Goal: Entertainment & Leisure: Consume media (video, audio)

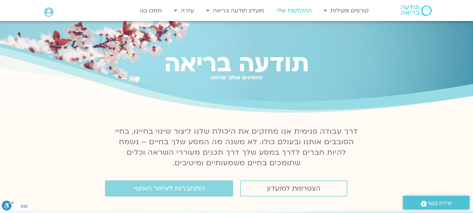
click at [298, 9] on link "ההקלטות שלי" at bounding box center [294, 10] width 42 height 13
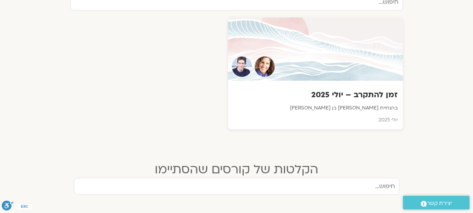
scroll to position [280, 0]
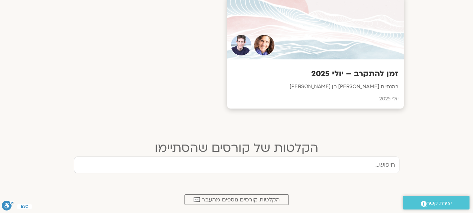
click at [312, 48] on div at bounding box center [315, 28] width 177 height 64
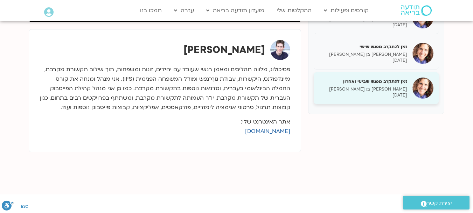
scroll to position [245, 0]
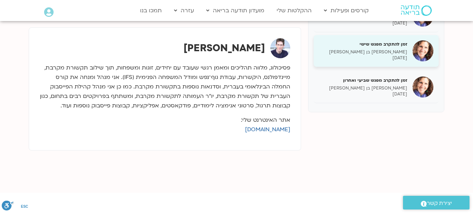
click at [389, 43] on h5 "זמן להתקרב מפגש שישי" at bounding box center [363, 44] width 88 height 6
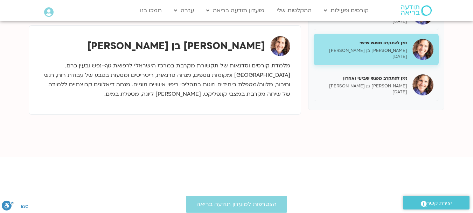
scroll to position [245, 0]
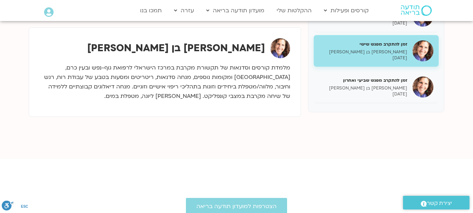
click at [387, 47] on h5 "זמן להתקרב מפגש שישי" at bounding box center [363, 44] width 88 height 6
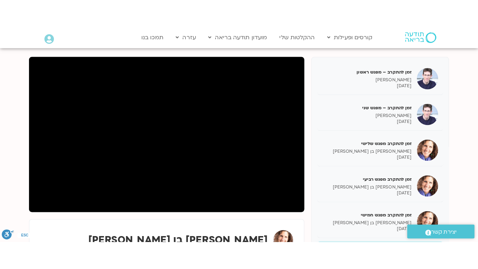
scroll to position [82, 0]
